Goal: Task Accomplishment & Management: Complete application form

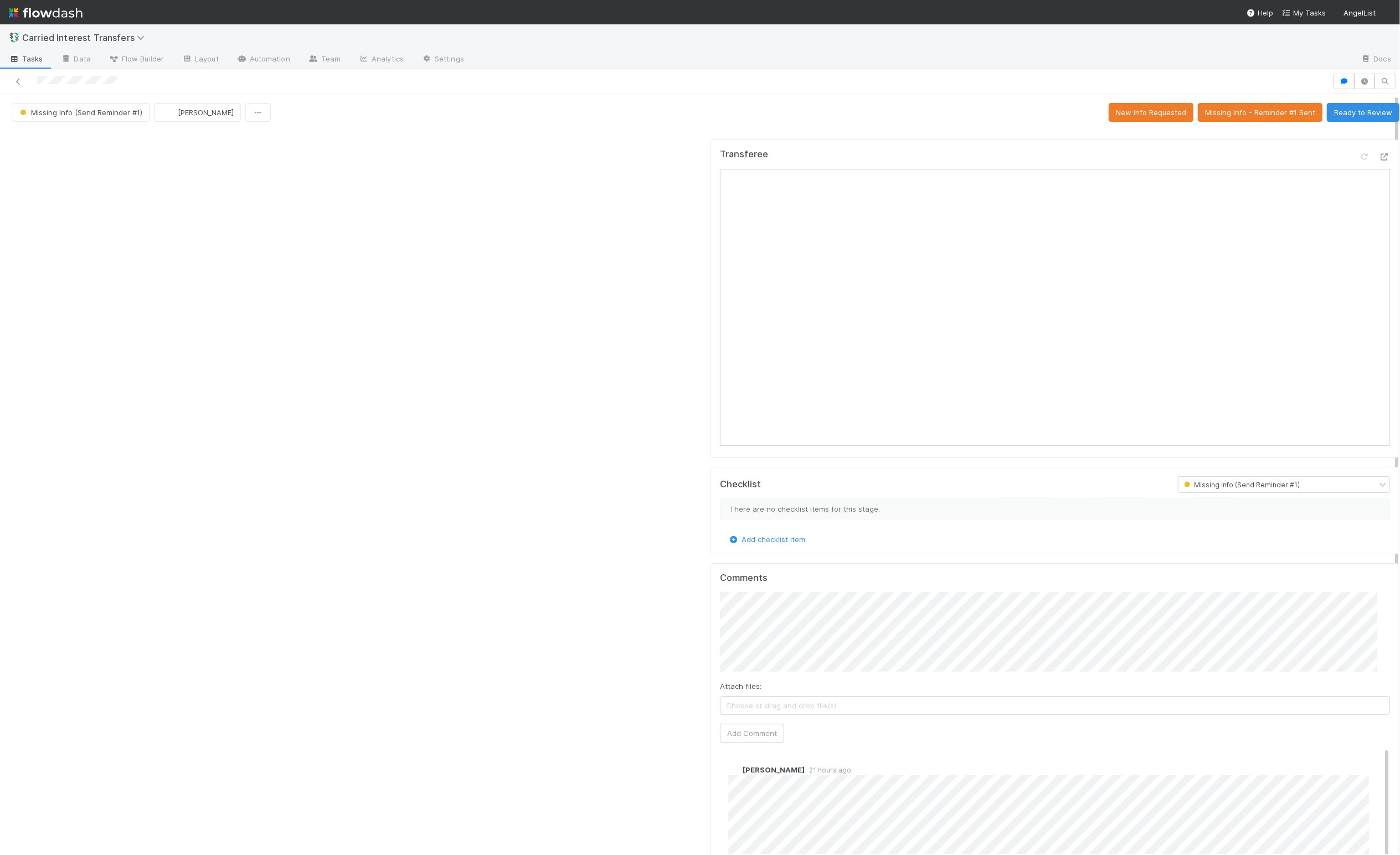
click at [432, 573] on div at bounding box center [357, 700] width 698 height 1129
drag, startPoint x: 1331, startPoint y: 117, endPoint x: 1337, endPoint y: 115, distance: 6.3
click at [938, 117] on button "Ready to Review" at bounding box center [1363, 112] width 72 height 19
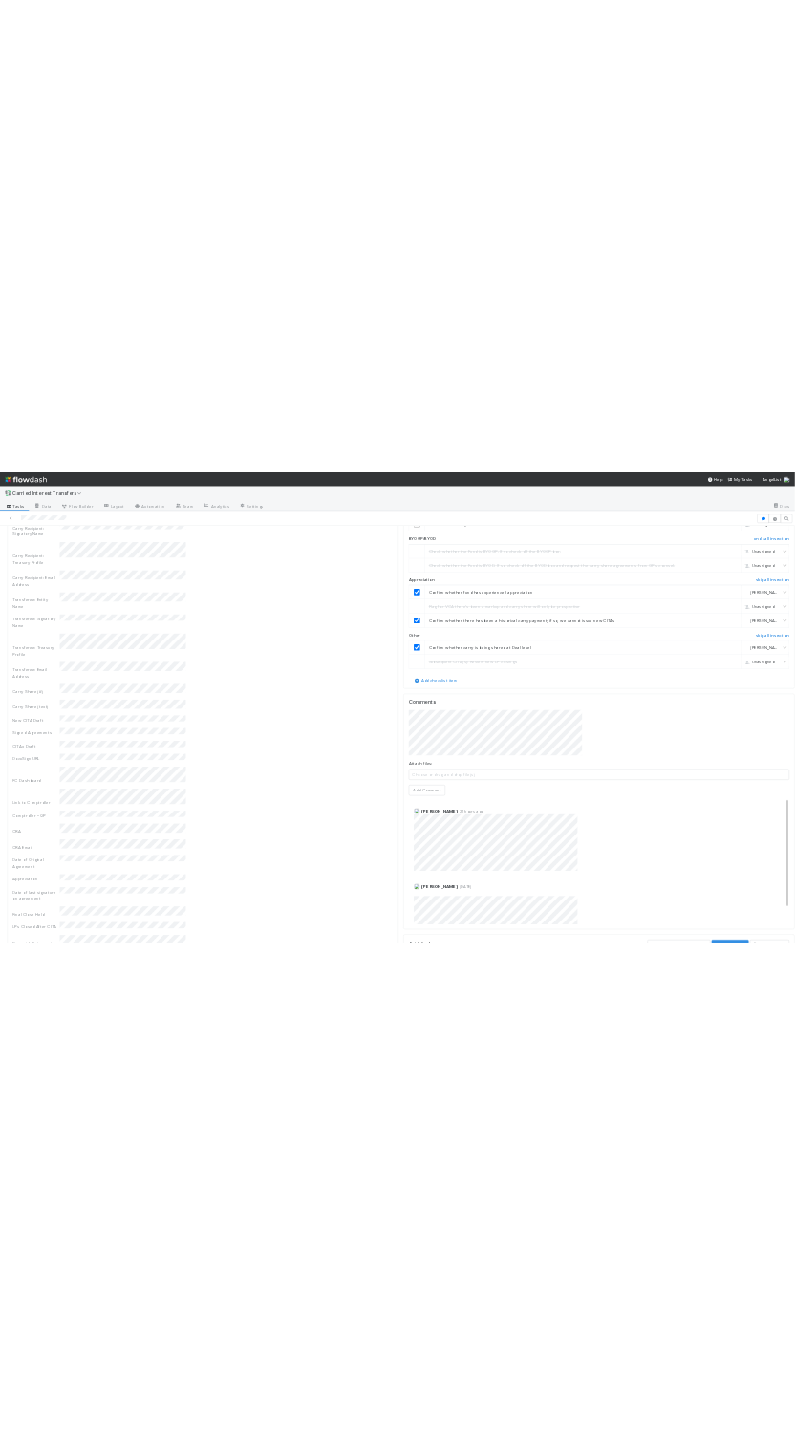
scroll to position [2529, 0]
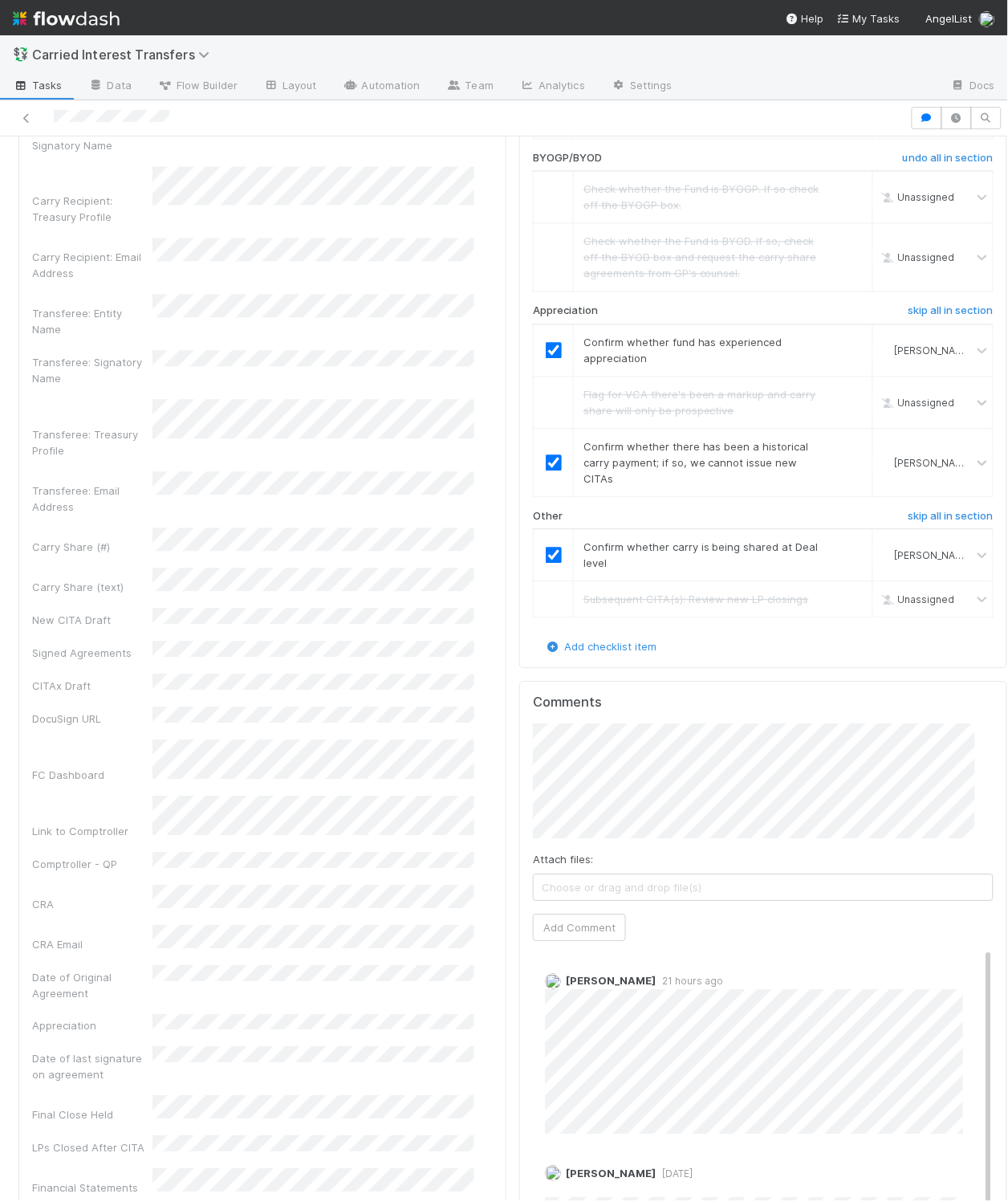
click at [513, 722] on div "FC File Preview No file(s) uploaded. Transferee Checklist In Review Carry Recip…" at bounding box center [764, 349] width 501 height 3213
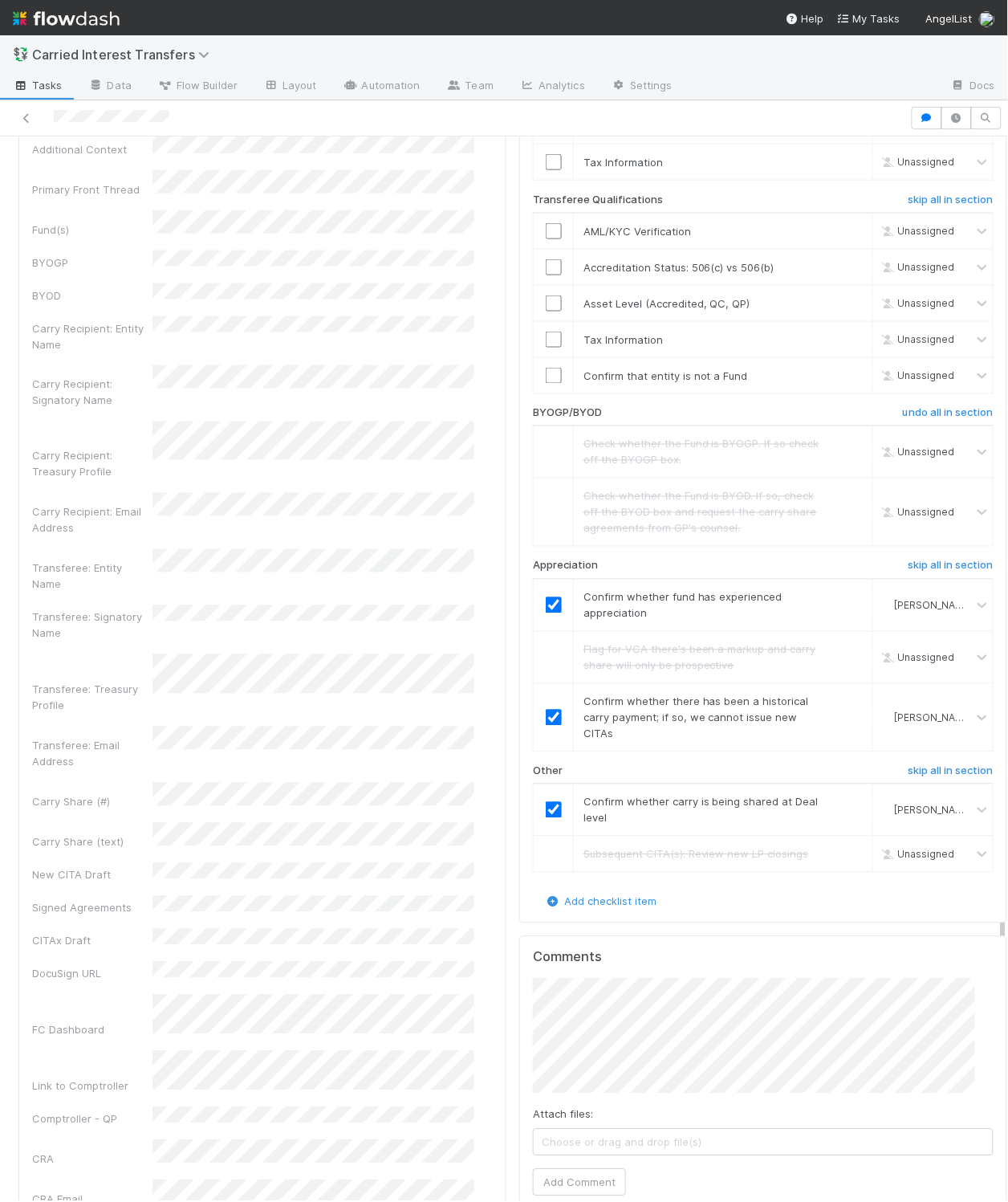
scroll to position [1650, 0]
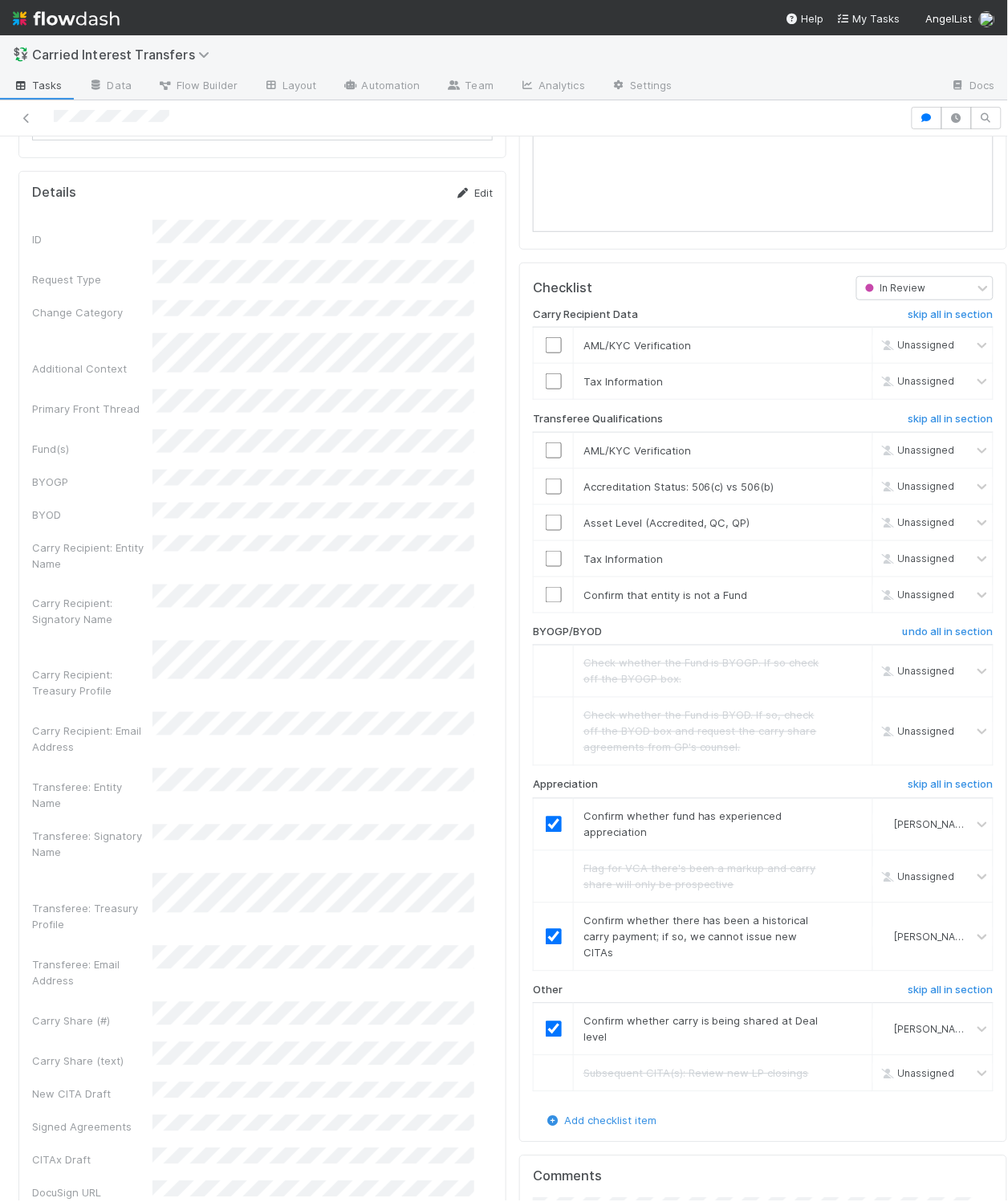
click at [465, 199] on link "Edit" at bounding box center [474, 192] width 38 height 13
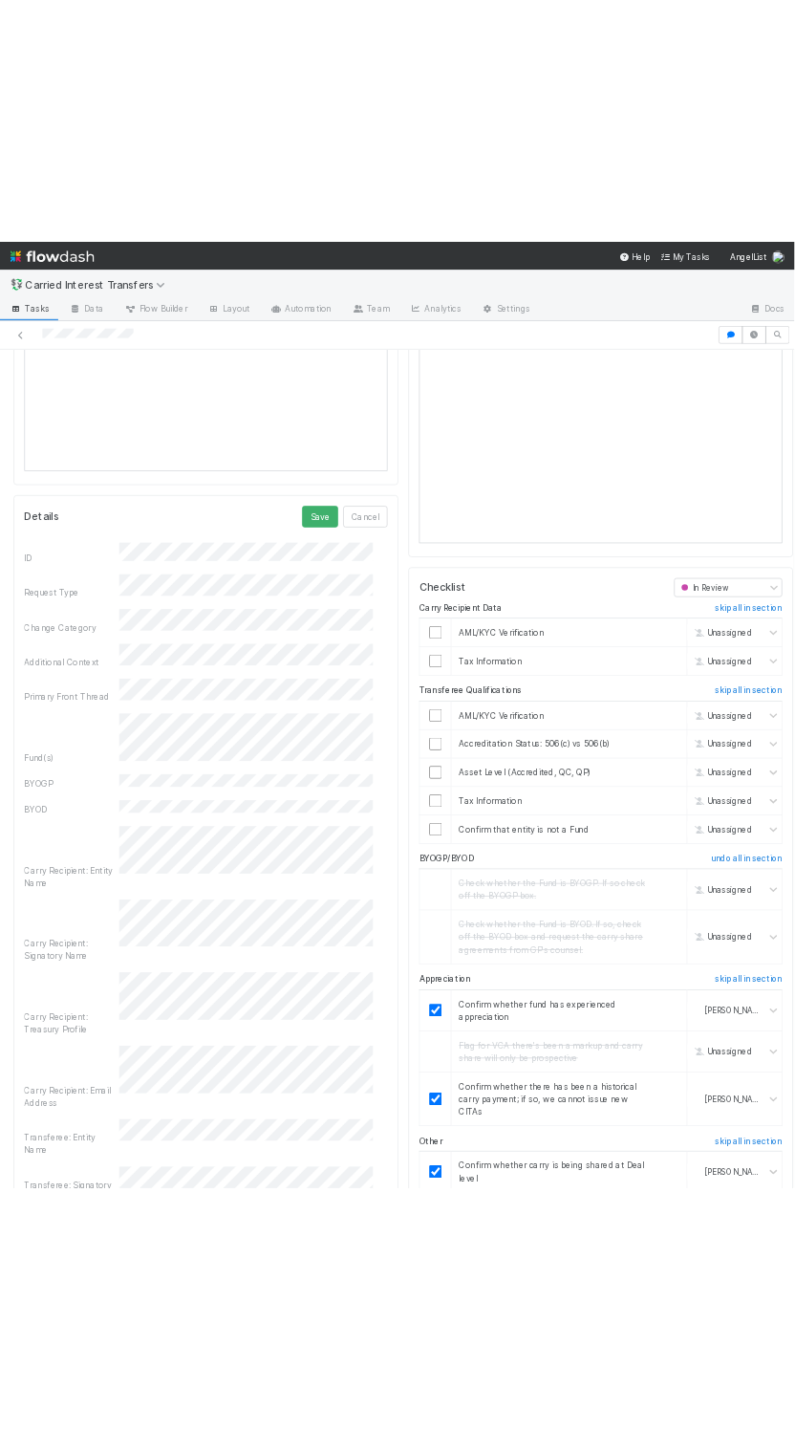
scroll to position [1784, 0]
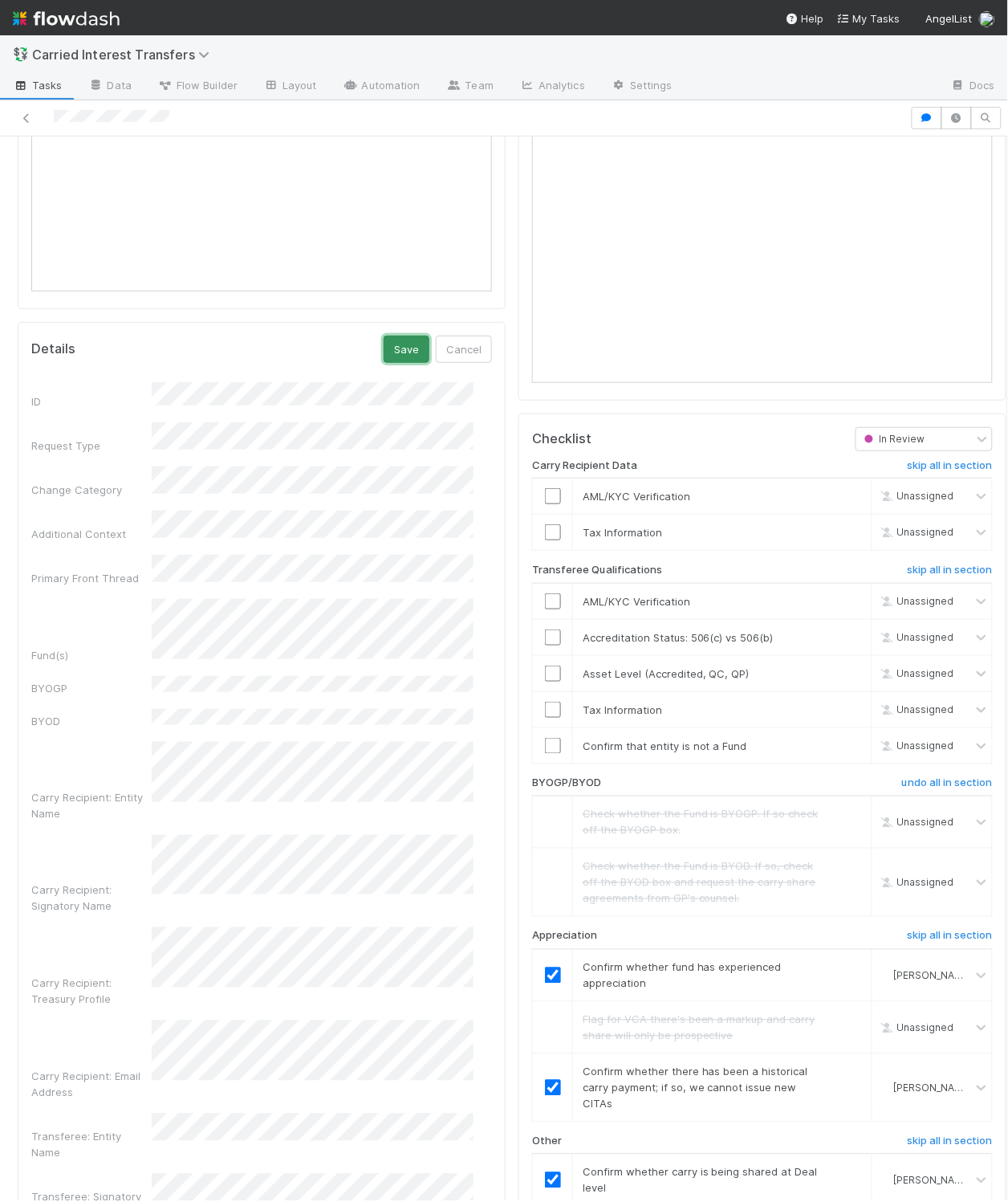
click at [389, 363] on button "Save" at bounding box center [407, 349] width 45 height 27
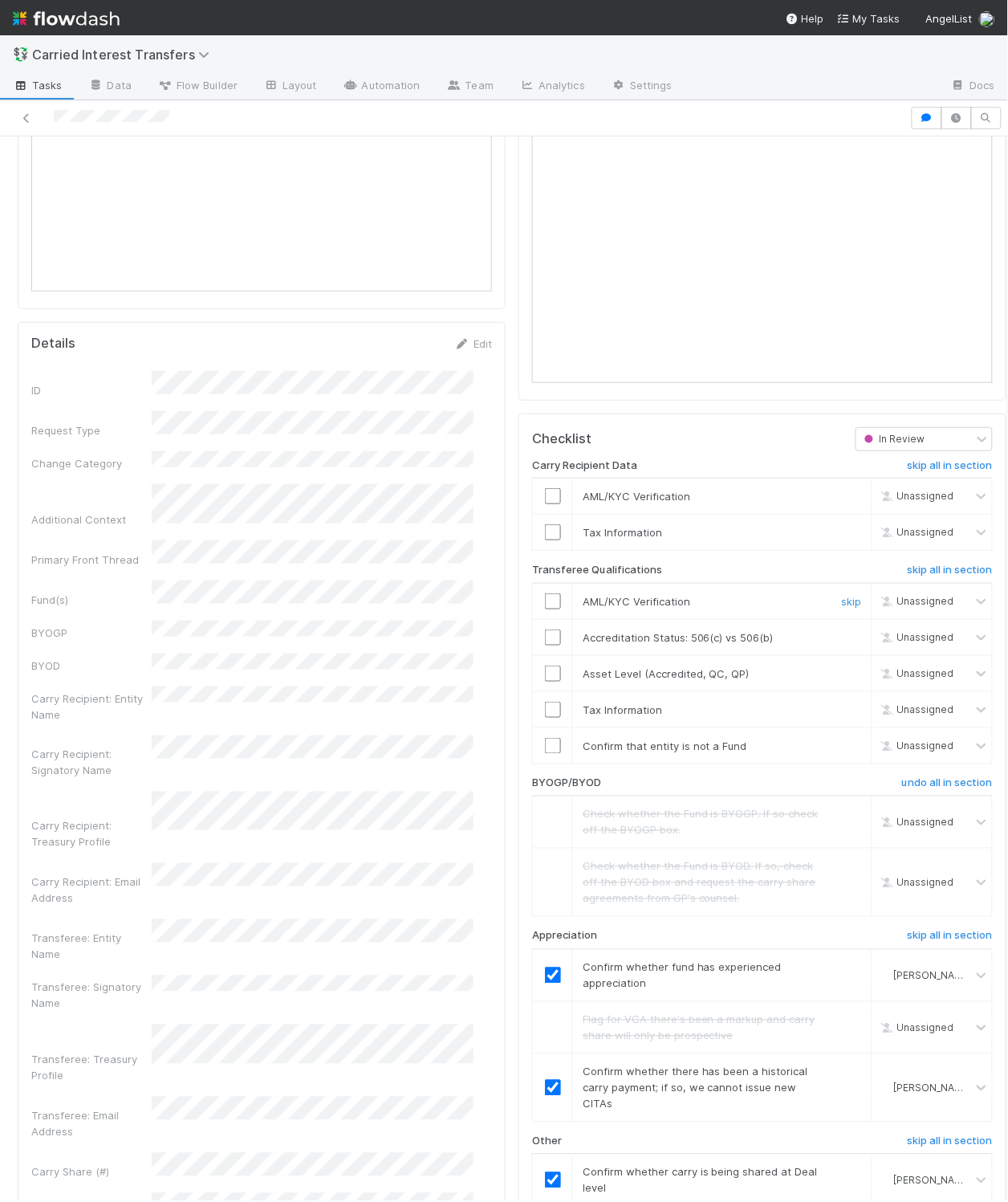
click at [545, 609] on input "checkbox" at bounding box center [553, 601] width 16 height 16
checkbox input "true"
click at [545, 715] on input "checkbox" at bounding box center [553, 709] width 16 height 16
click at [545, 753] on input "checkbox" at bounding box center [553, 745] width 16 height 16
click at [545, 717] on input "checkbox" at bounding box center [553, 709] width 16 height 16
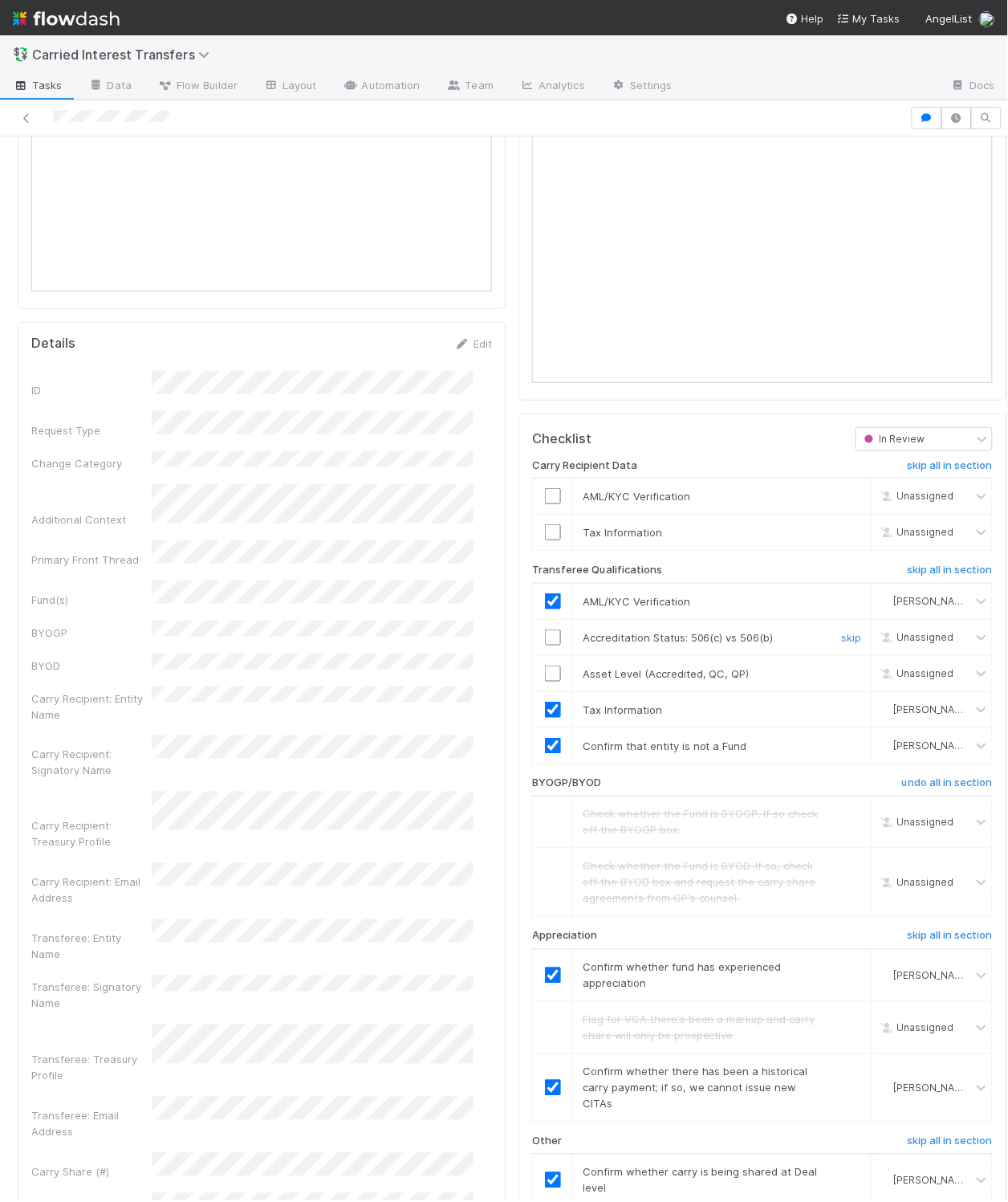
drag, startPoint x: 537, startPoint y: 650, endPoint x: 543, endPoint y: 660, distance: 11.7
click at [545, 645] on input "checkbox" at bounding box center [553, 637] width 16 height 16
click at [545, 681] on input "checkbox" at bounding box center [553, 673] width 16 height 16
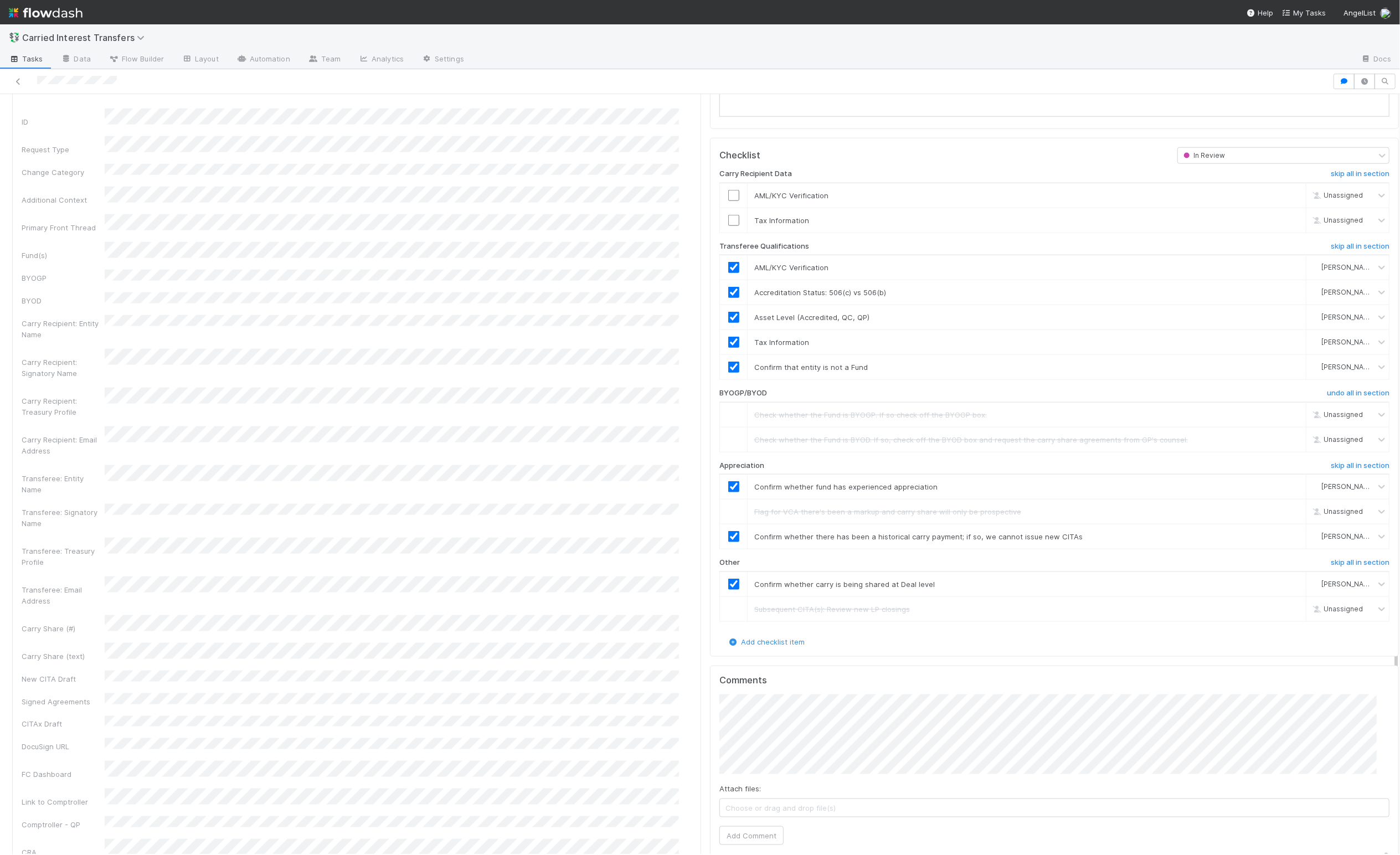
scroll to position [1199, 0]
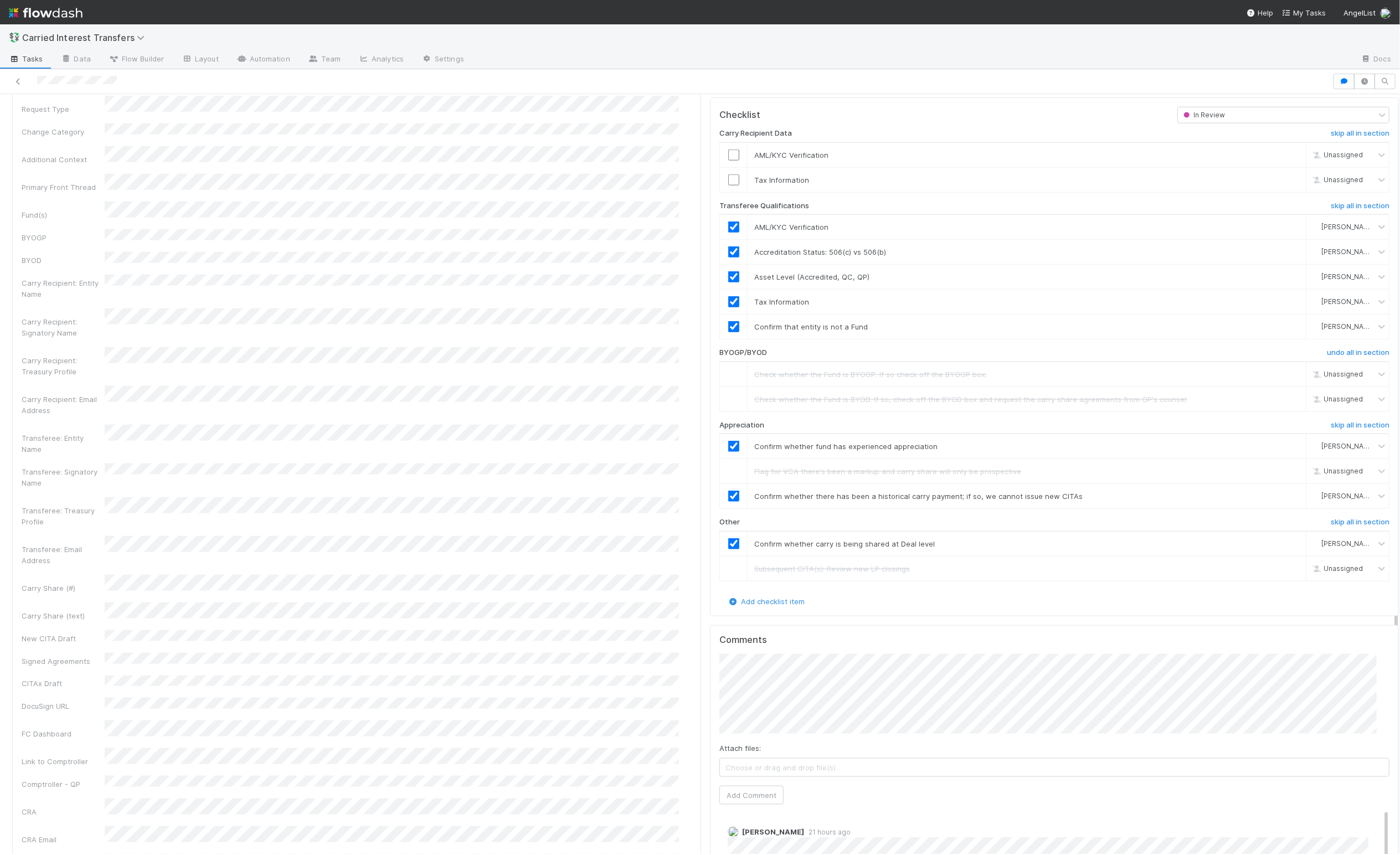
click at [672, 497] on div "Transferee: Treasury Profile" at bounding box center [356, 512] width 670 height 30
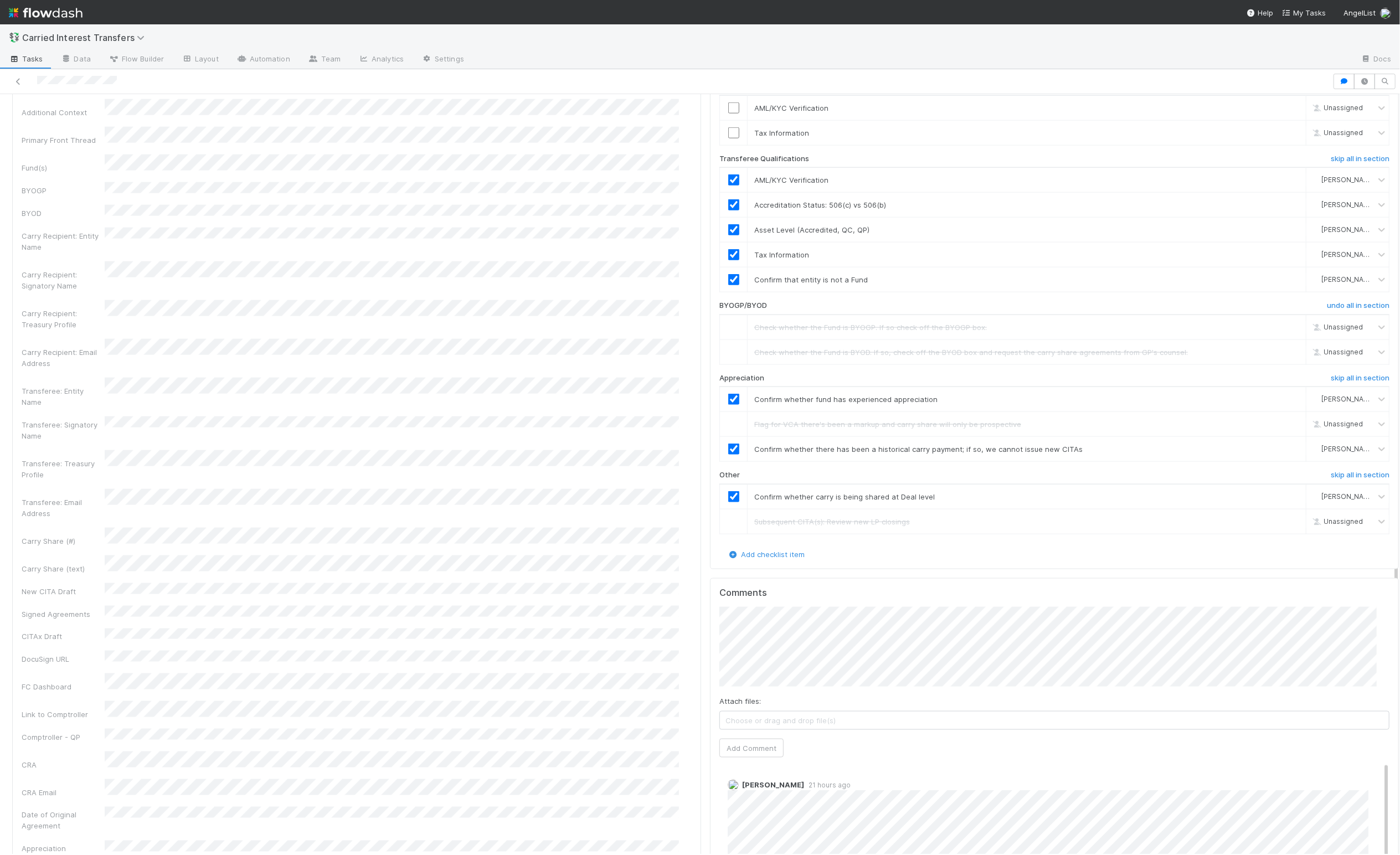
scroll to position [1248, 0]
click at [417, 573] on div "ID Request Type Change Category Additional Context Primary Front Thread Fund(s)…" at bounding box center [356, 742] width 670 height 1447
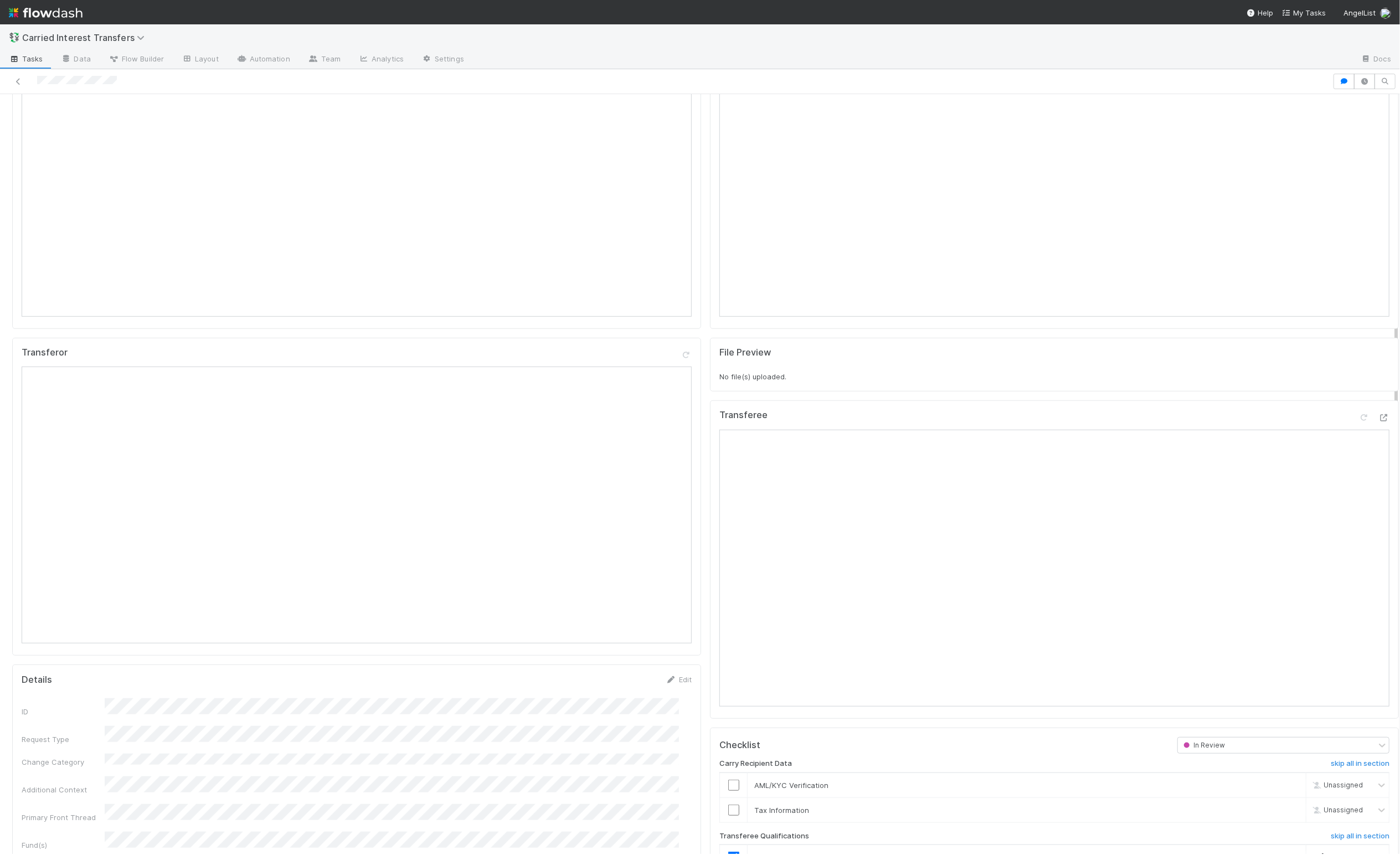
scroll to position [548, 0]
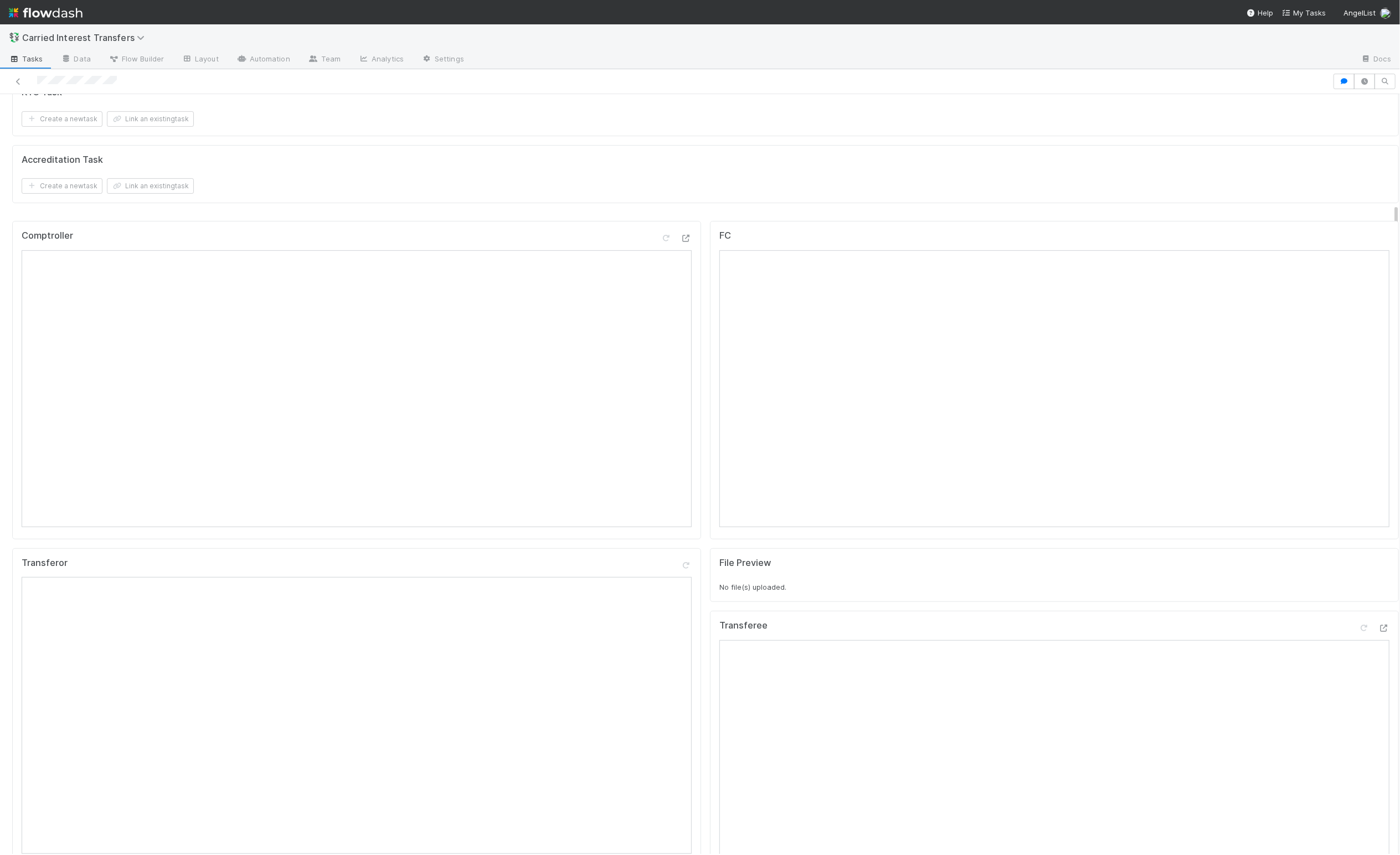
scroll to position [355, 0]
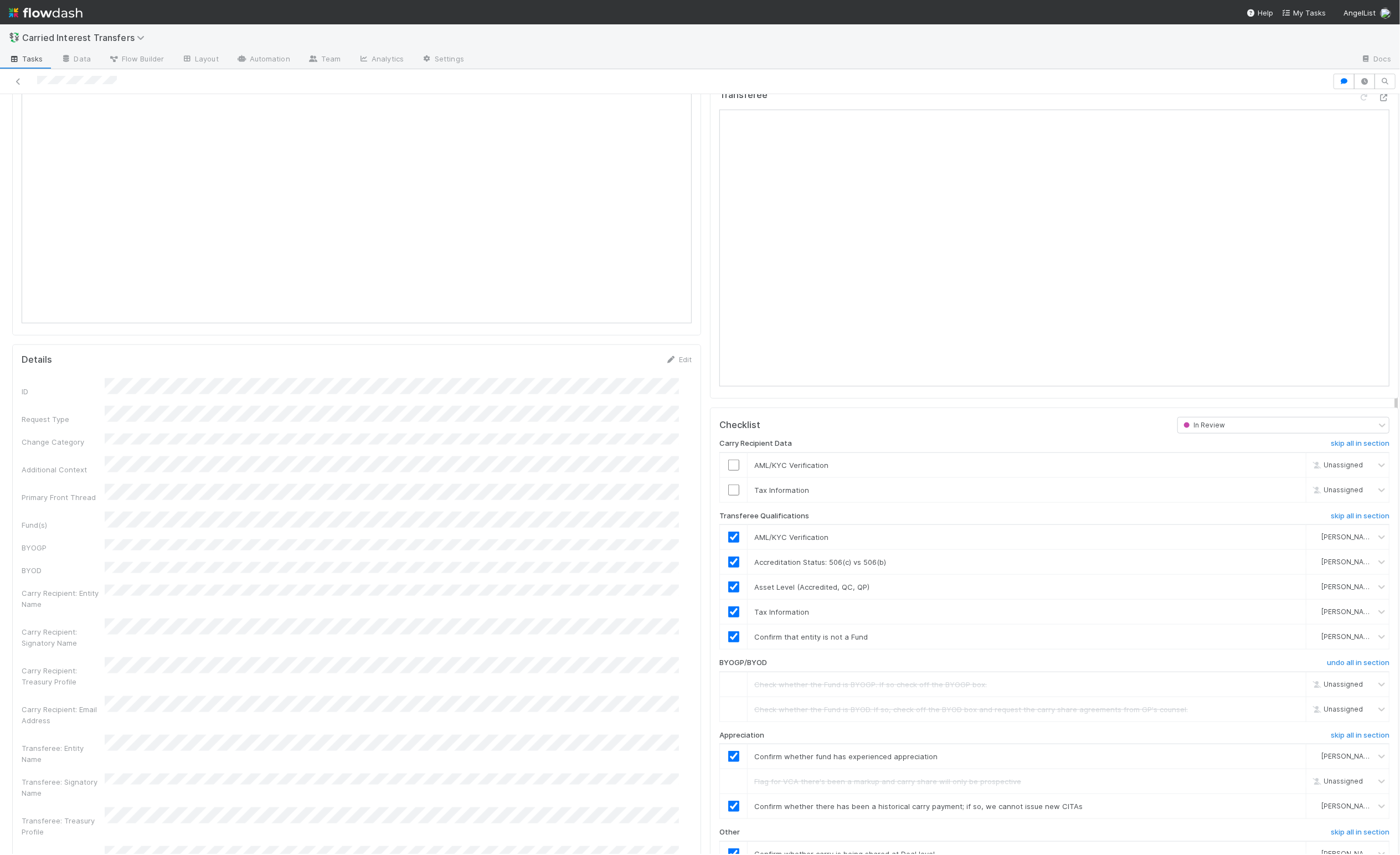
scroll to position [1026, 0]
